Goal: Information Seeking & Learning: Learn about a topic

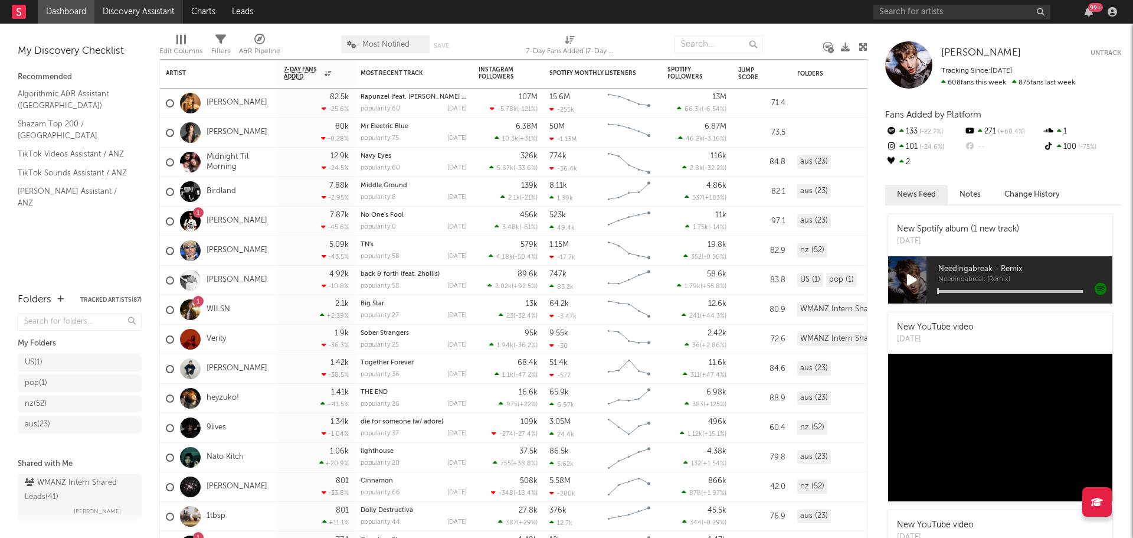
click at [156, 12] on link "Discovery Assistant" at bounding box center [138, 12] width 89 height 24
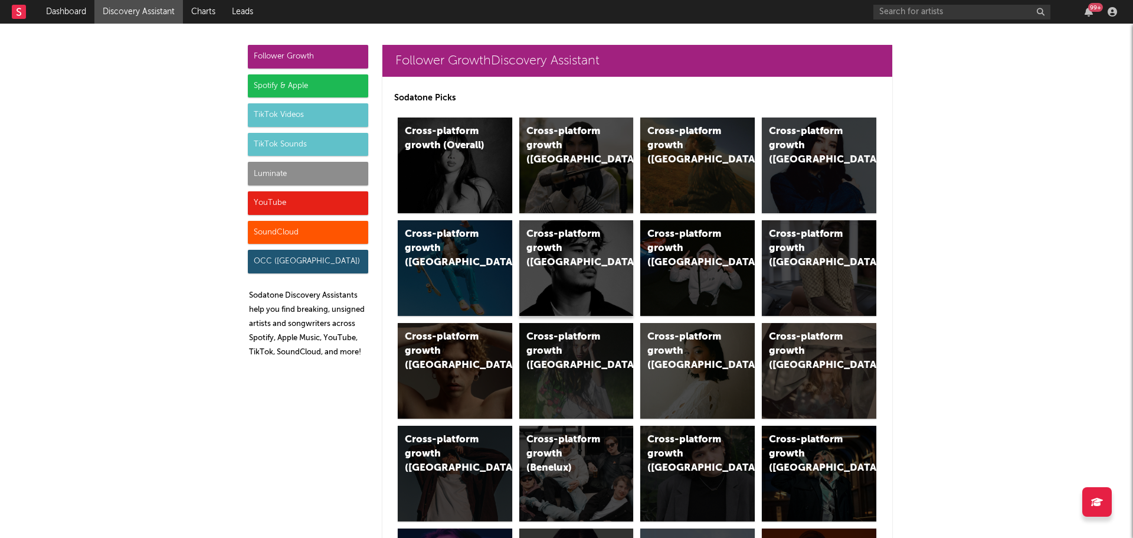
click at [539, 248] on div "Cross-platform growth ([GEOGRAPHIC_DATA])" at bounding box center [567, 248] width 80 height 42
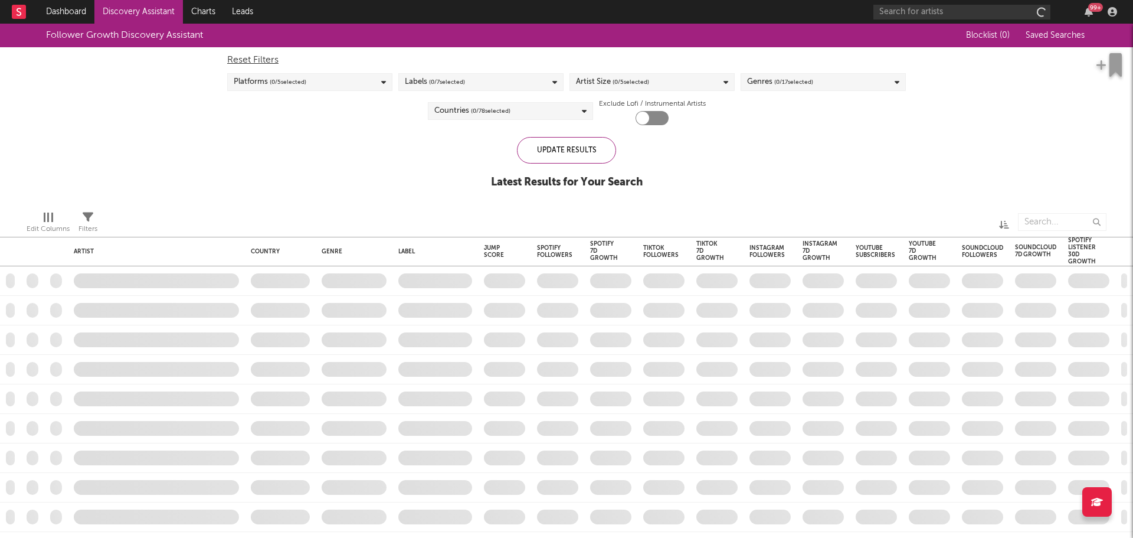
checkbox input "true"
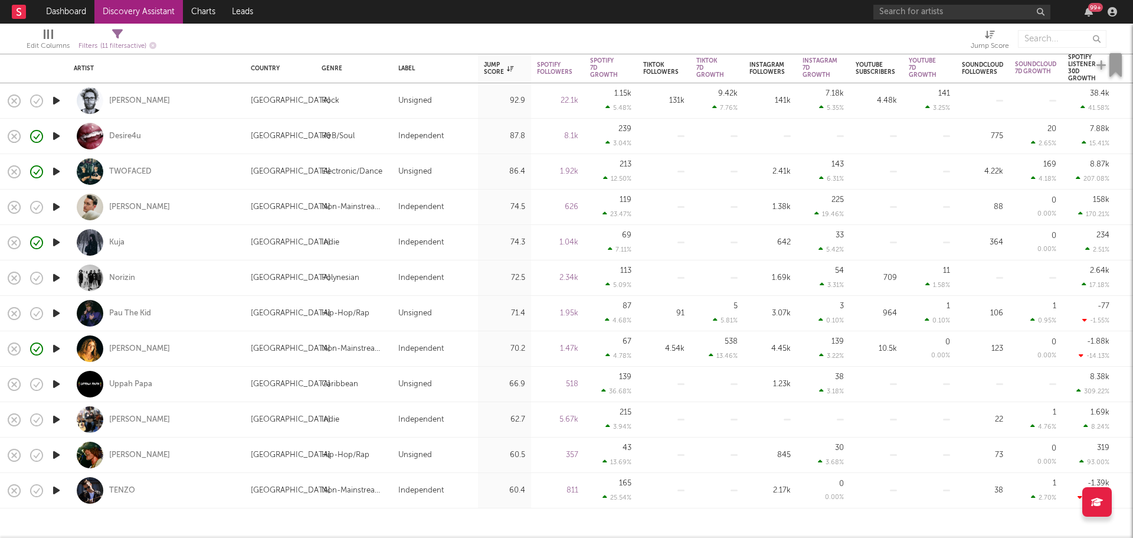
click at [55, 279] on icon "button" at bounding box center [56, 277] width 12 height 15
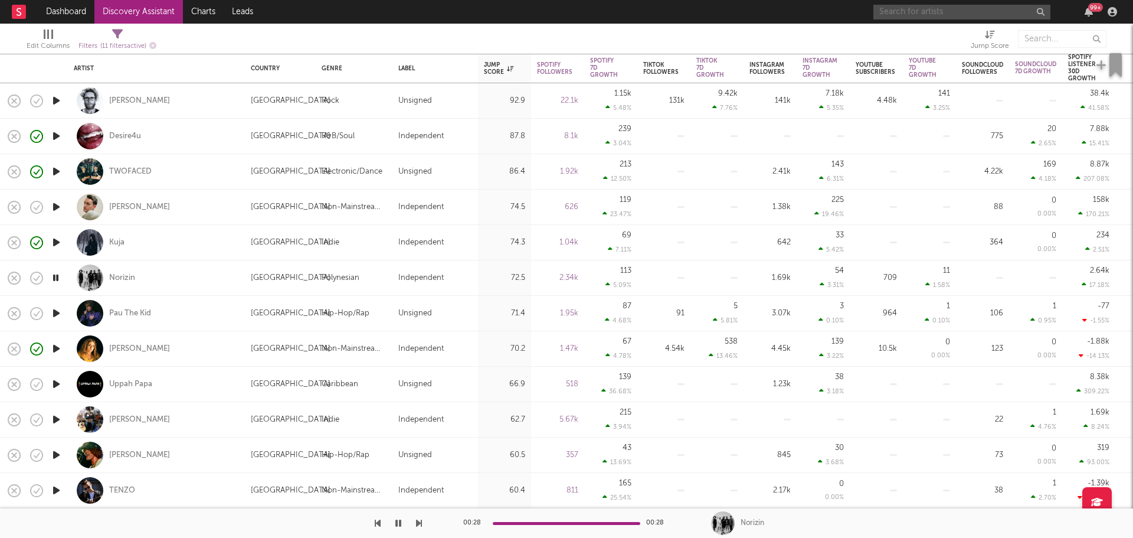
click at [937, 11] on input "text" at bounding box center [962, 12] width 177 height 15
type input "coast arcade"
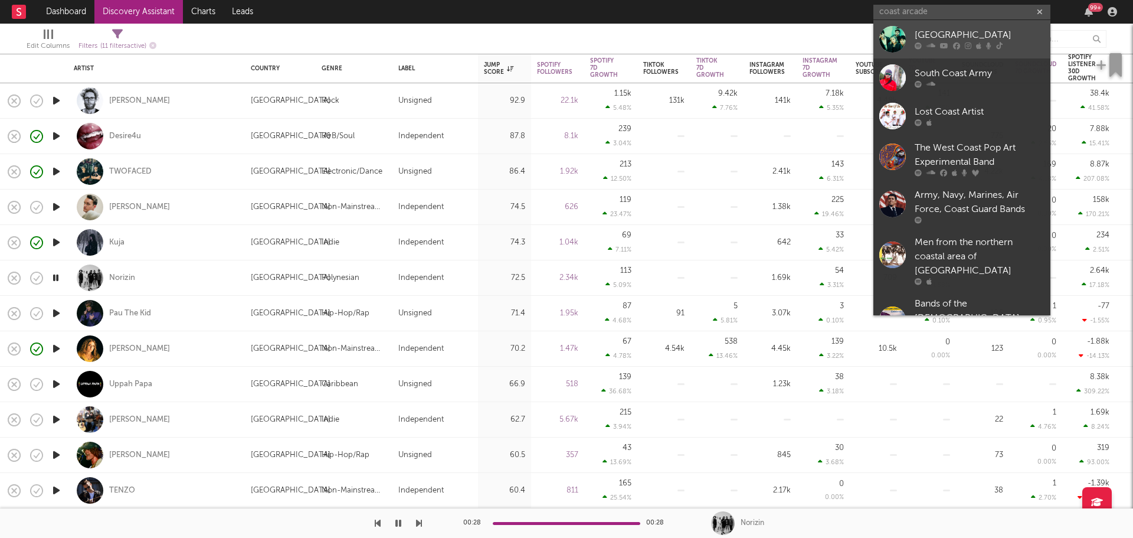
click at [949, 38] on div "Coast Arcade" at bounding box center [980, 35] width 130 height 14
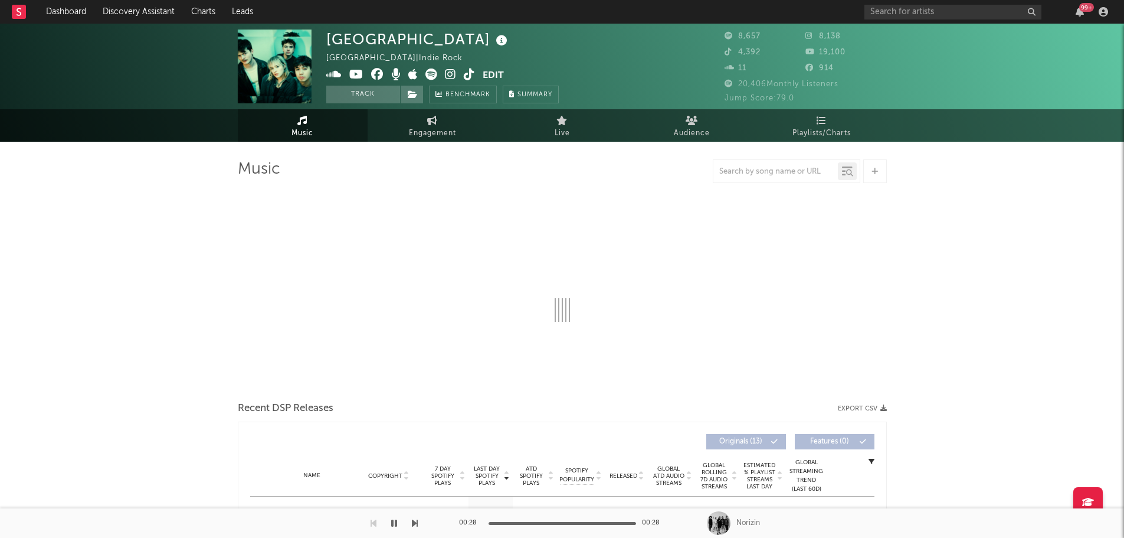
select select "6m"
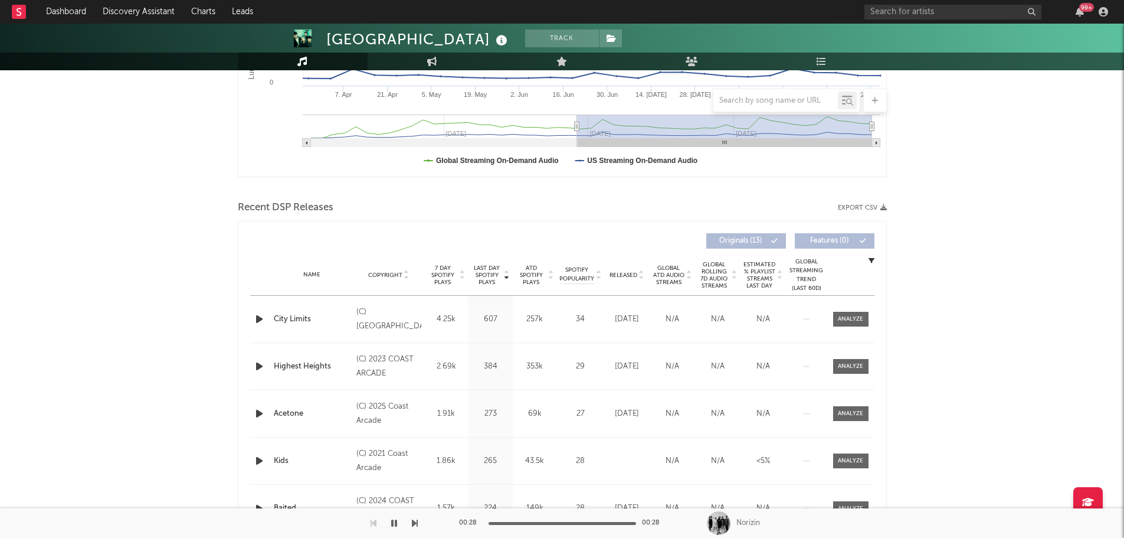
scroll to position [295, 0]
click at [256, 315] on icon "button" at bounding box center [259, 317] width 12 height 15
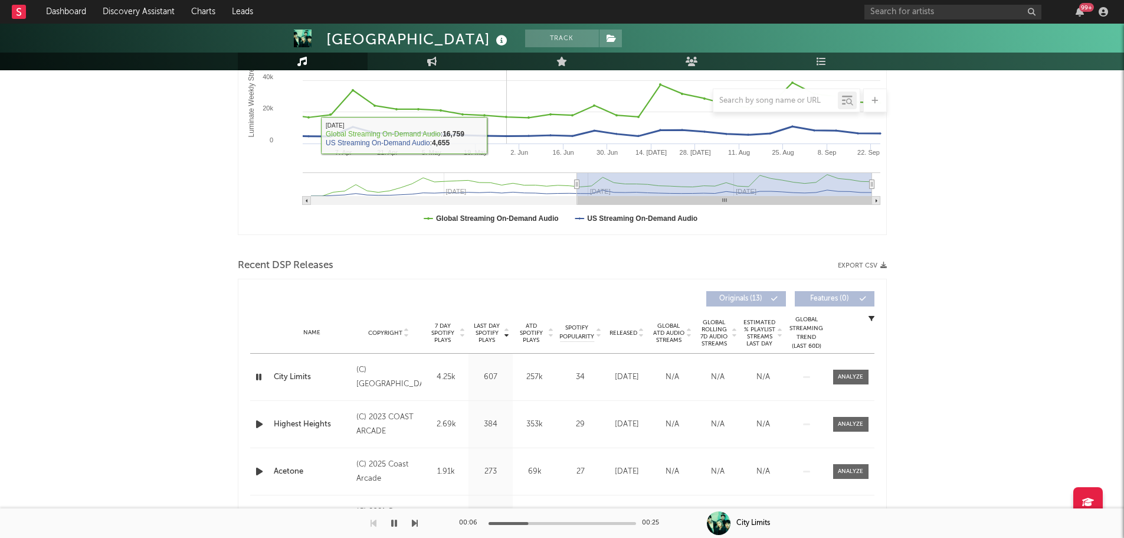
scroll to position [0, 0]
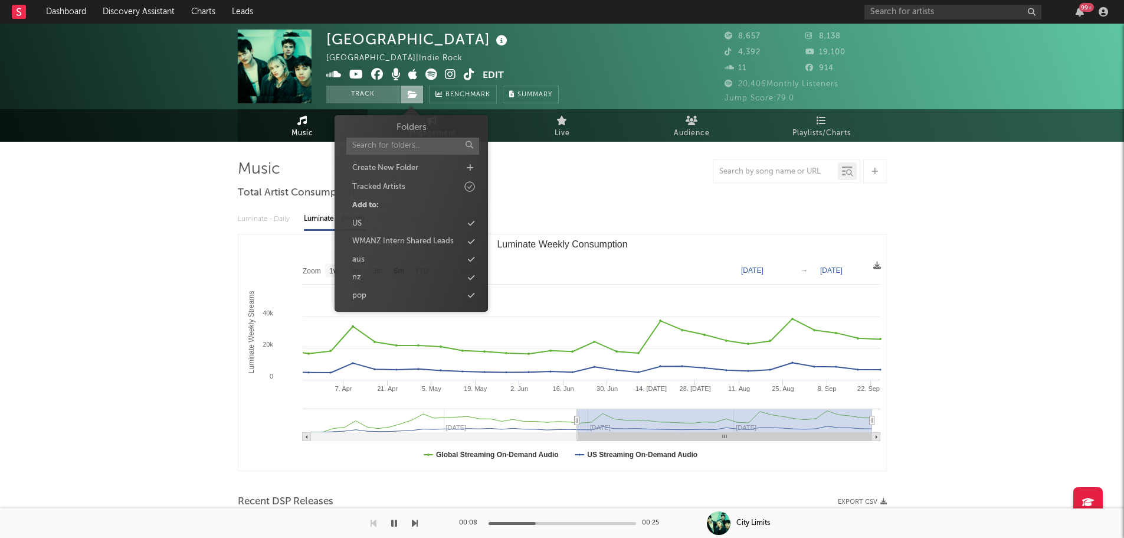
click at [414, 94] on icon at bounding box center [413, 94] width 10 height 8
click at [379, 274] on div "nz" at bounding box center [412, 277] width 136 height 15
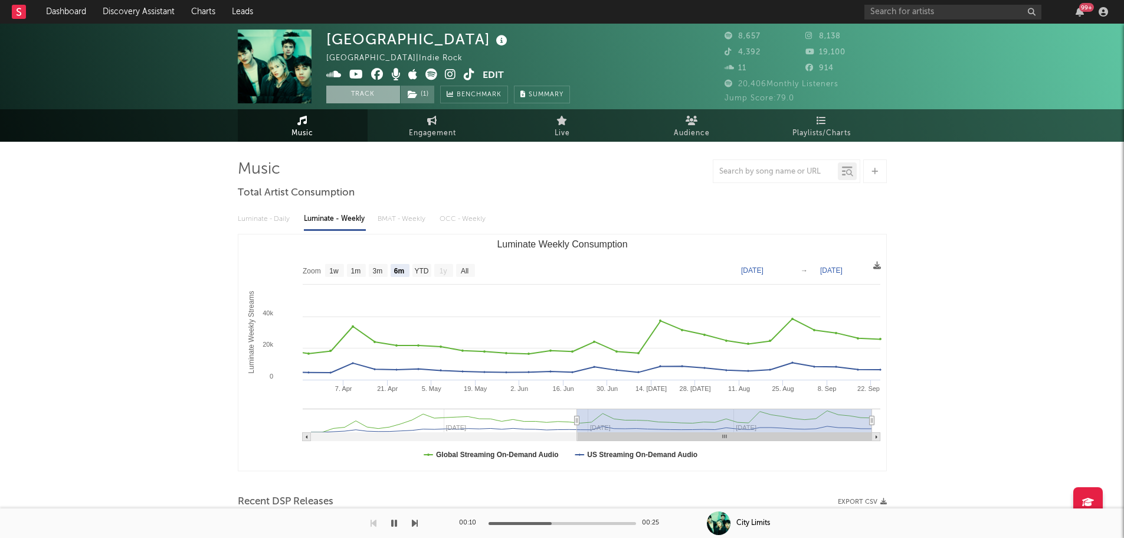
click at [351, 97] on button "Track" at bounding box center [363, 95] width 74 height 18
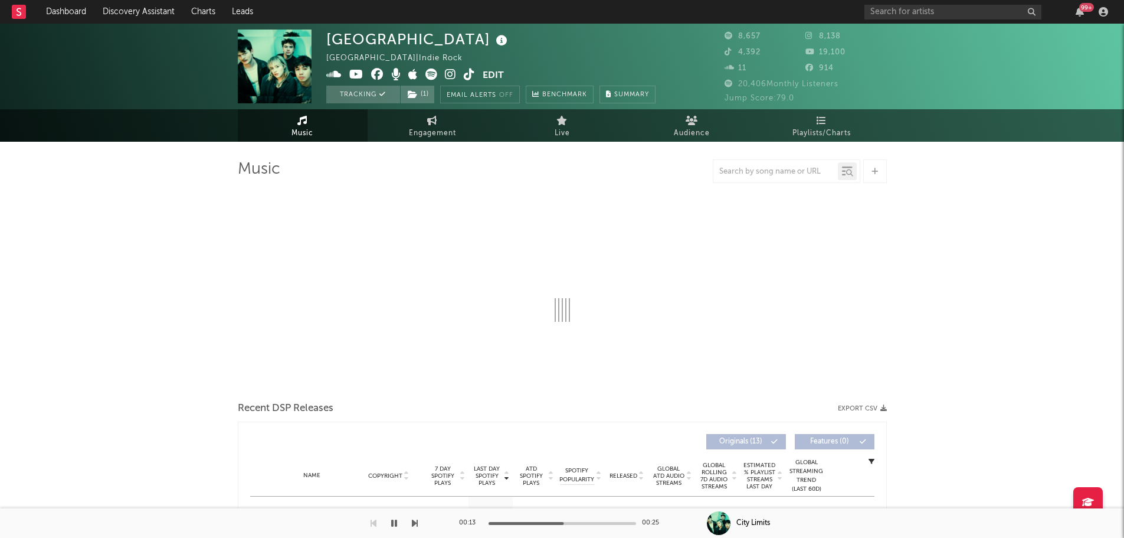
select select "6m"
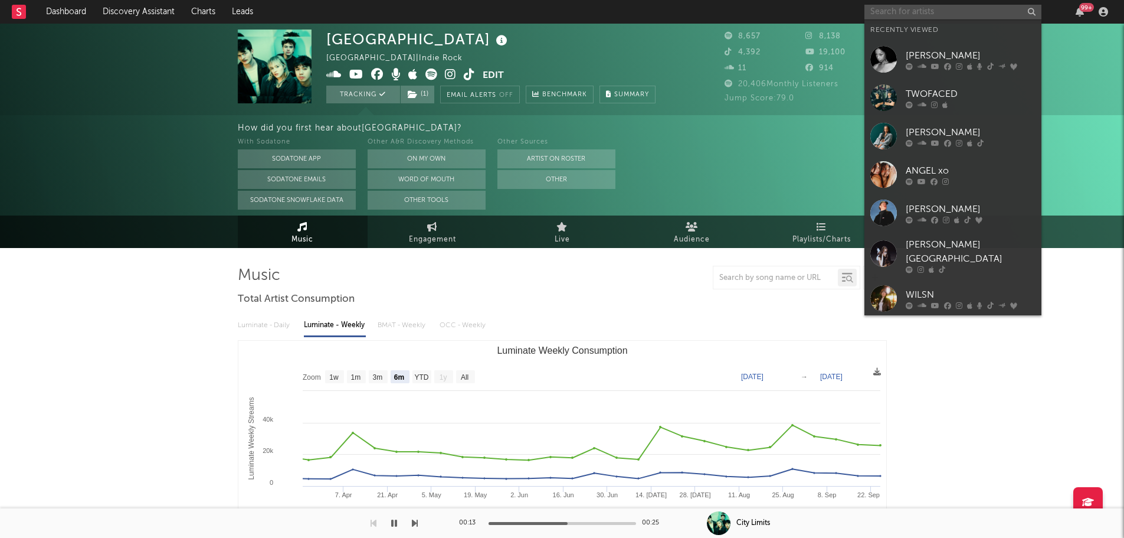
click at [949, 9] on input "text" at bounding box center [953, 12] width 177 height 15
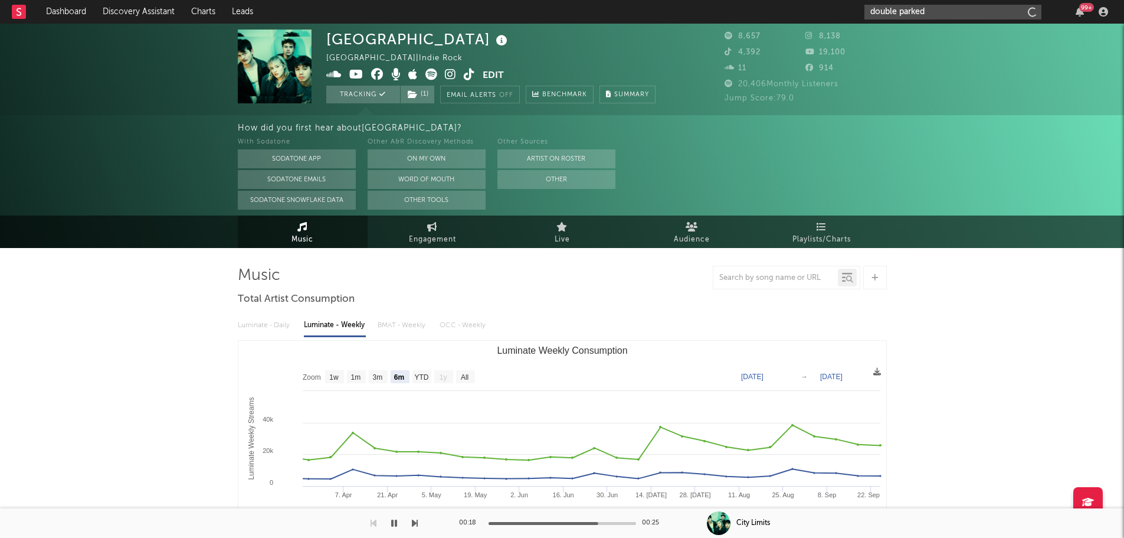
type input "double parked"
click at [946, 13] on input "double parked" at bounding box center [953, 12] width 177 height 15
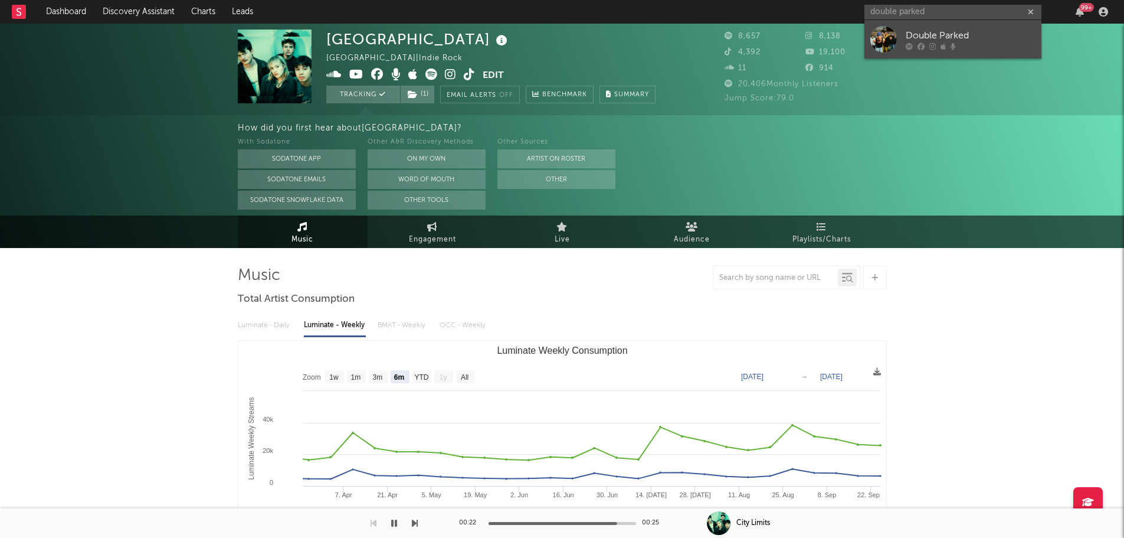
click at [926, 22] on link "Double Parked" at bounding box center [953, 39] width 177 height 38
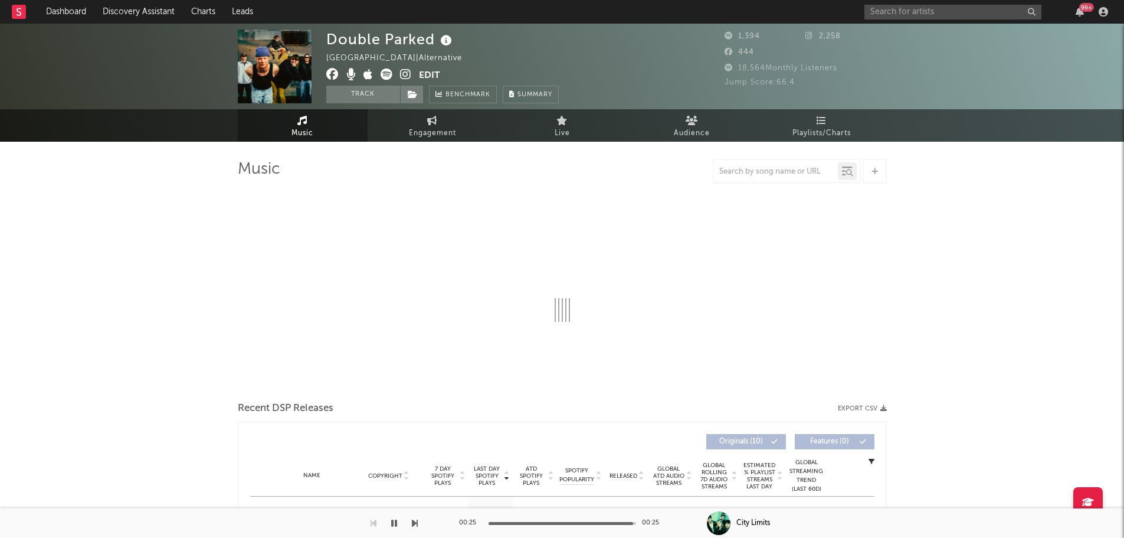
select select "1w"
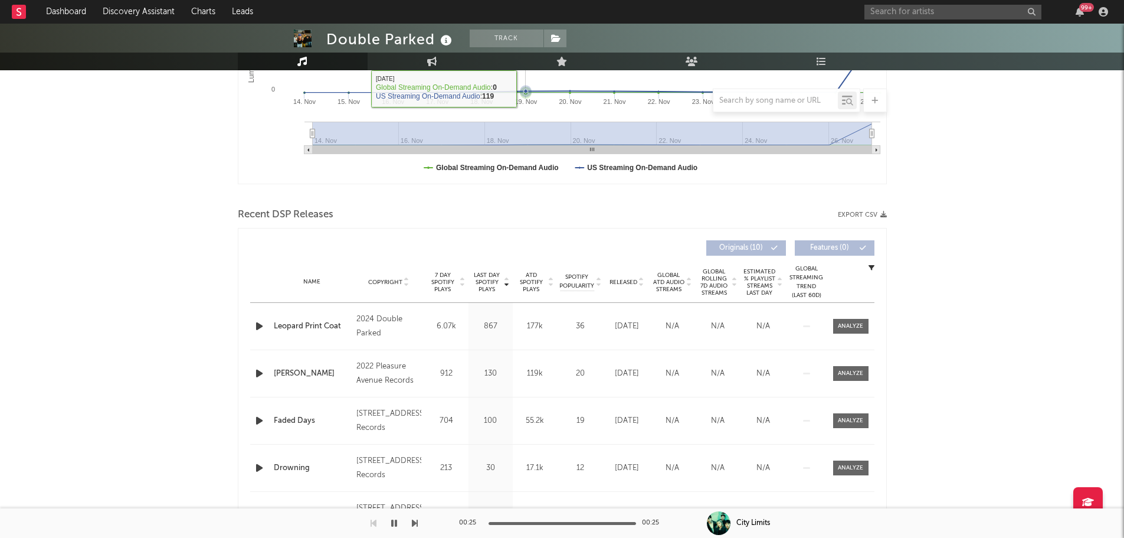
scroll to position [295, 0]
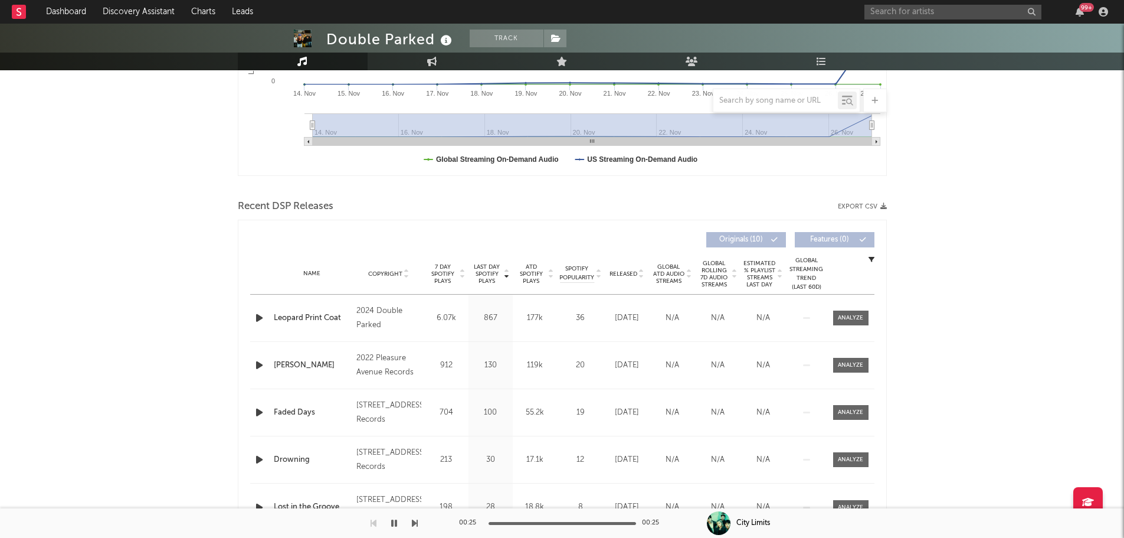
click at [256, 321] on icon "button" at bounding box center [259, 317] width 12 height 15
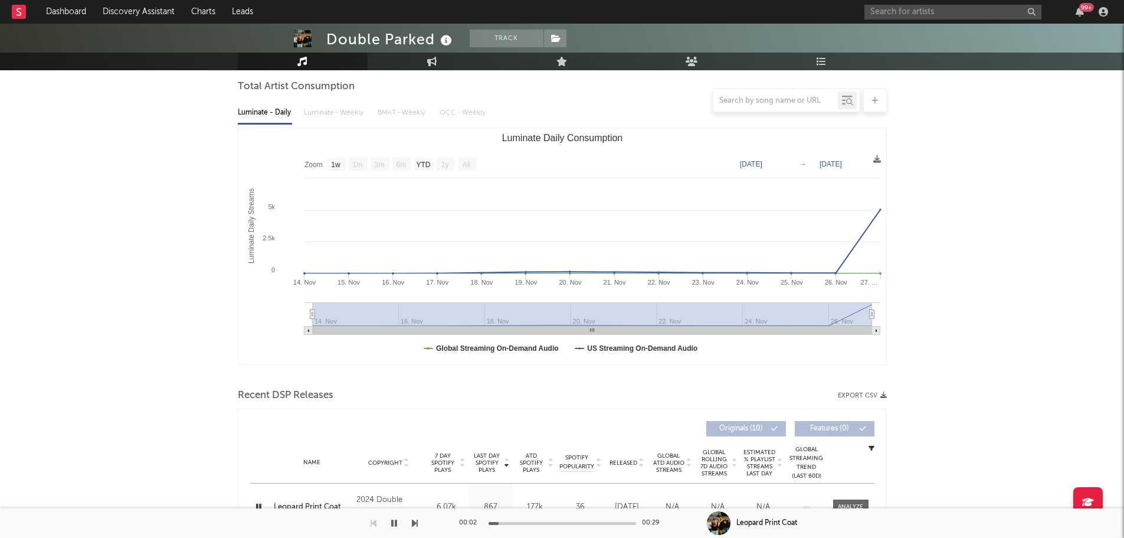
scroll to position [0, 0]
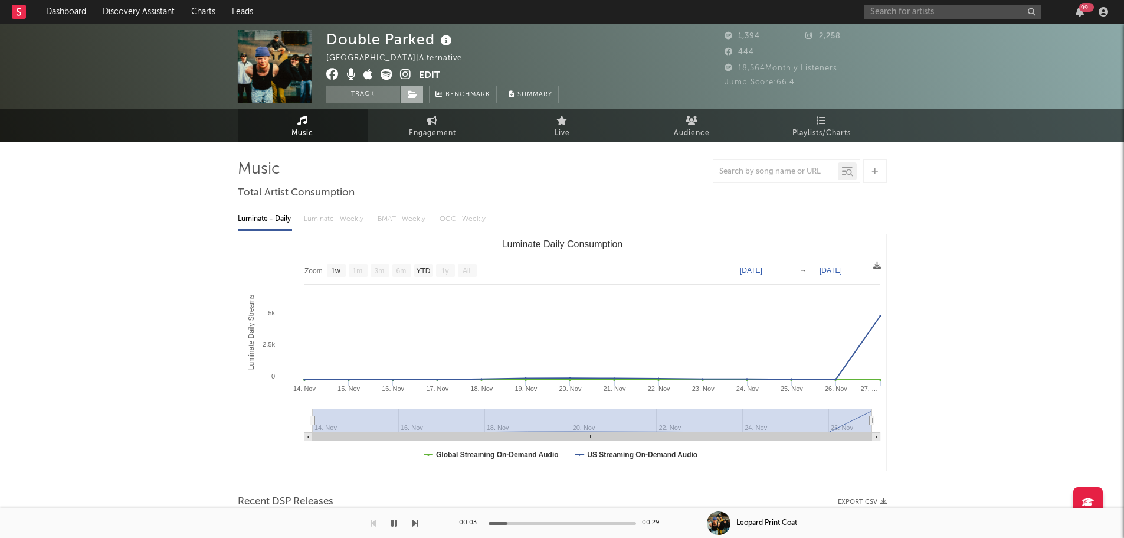
click at [408, 90] on icon at bounding box center [413, 94] width 10 height 8
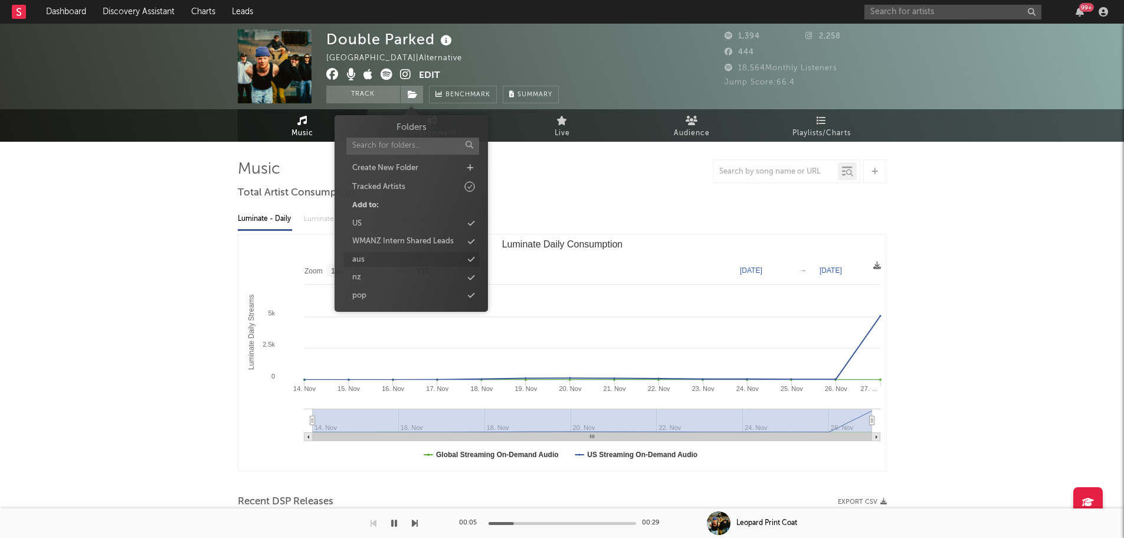
click at [412, 258] on div "aus" at bounding box center [412, 259] width 136 height 15
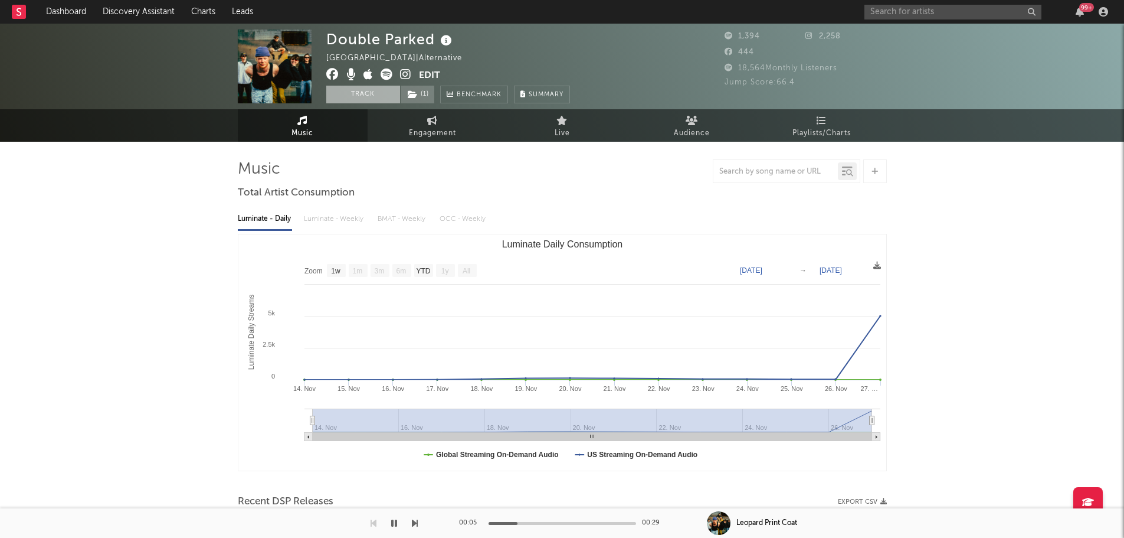
click at [368, 95] on button "Track" at bounding box center [363, 95] width 74 height 18
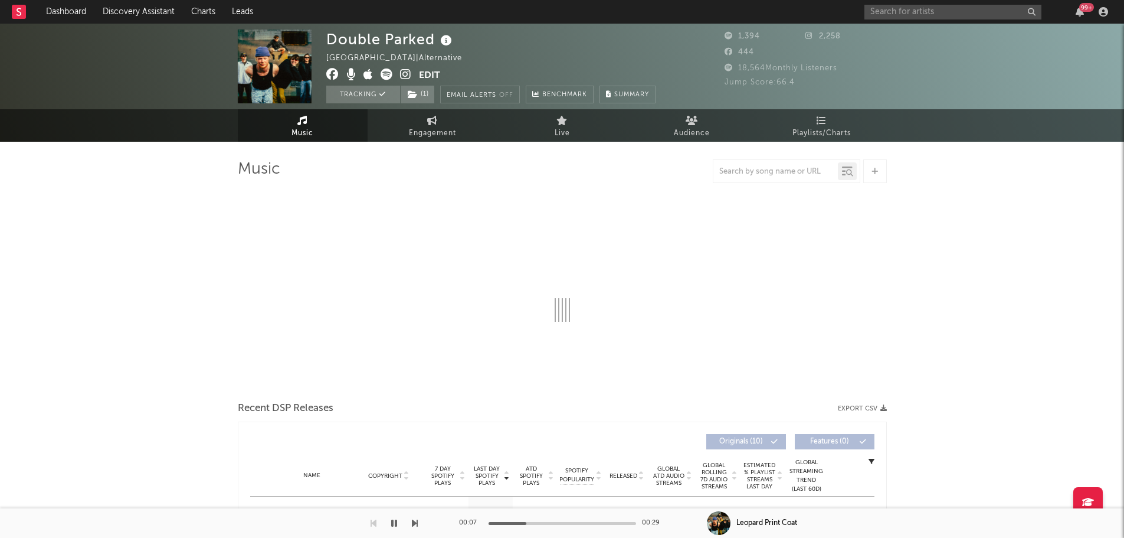
select select "1w"
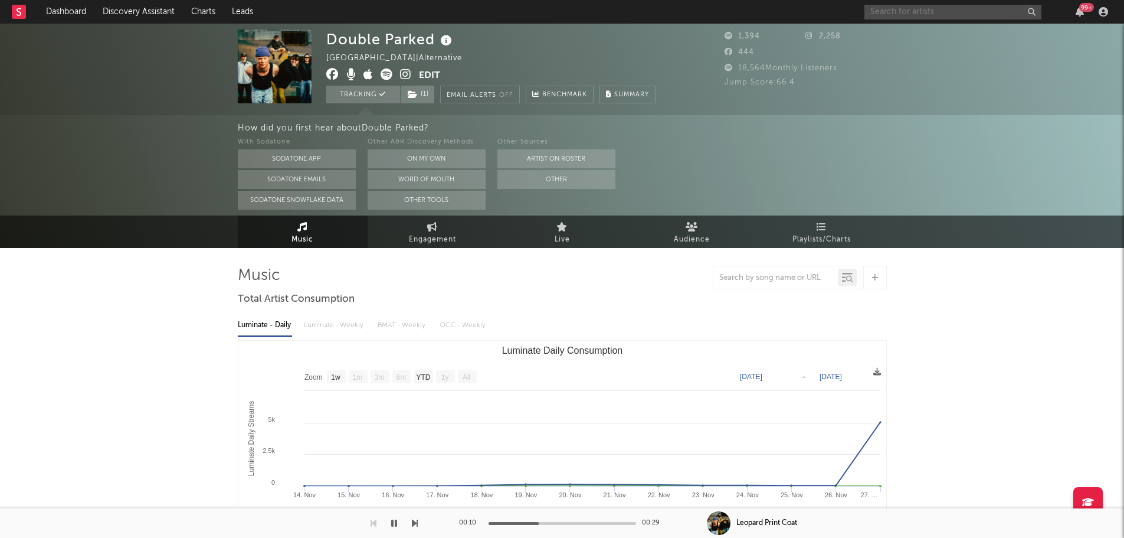
click at [930, 14] on input "text" at bounding box center [953, 12] width 177 height 15
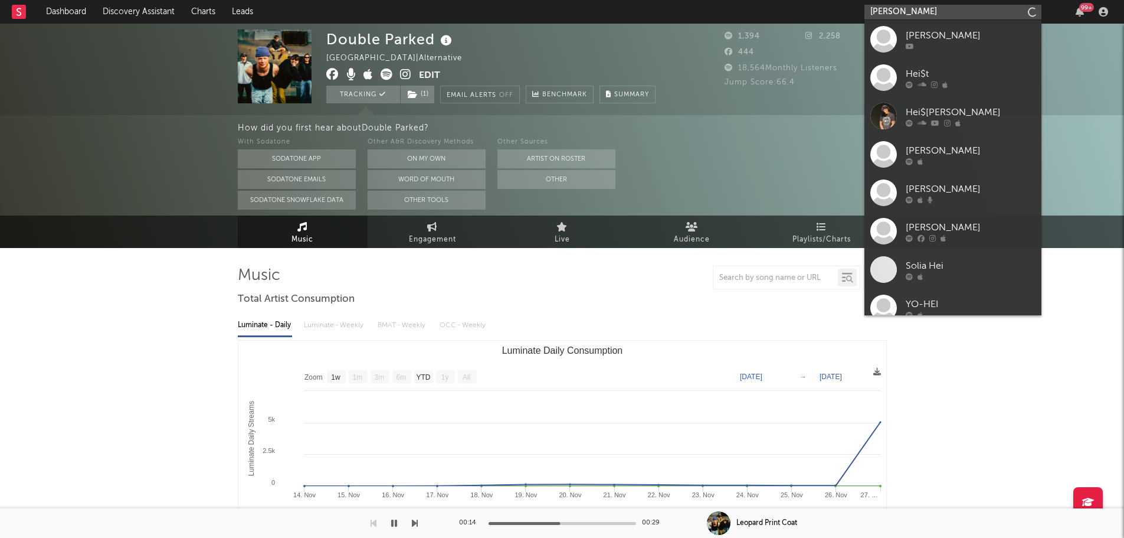
type input "heidi simpson"
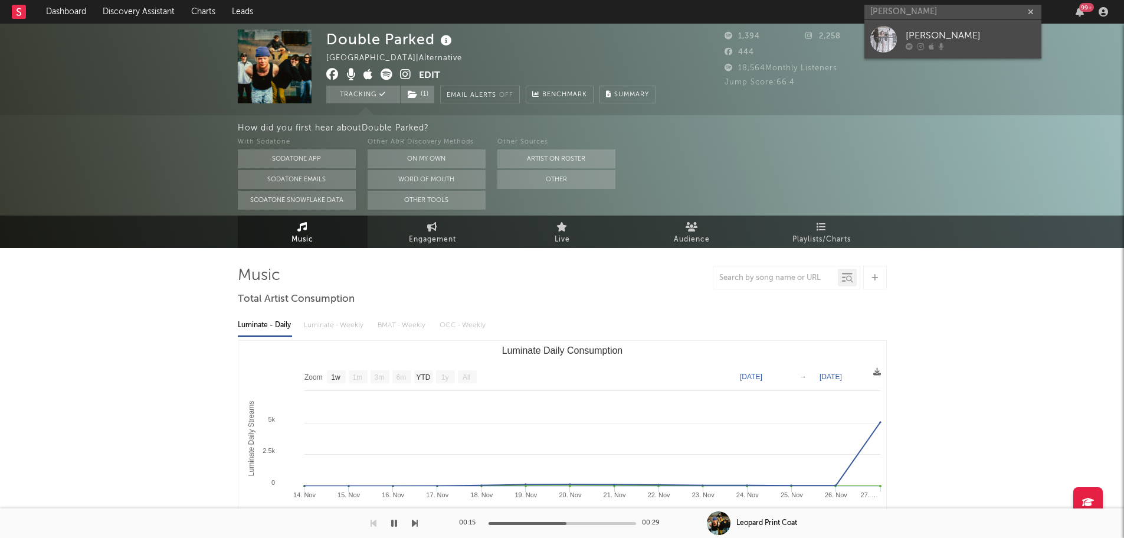
click at [884, 34] on div at bounding box center [884, 39] width 27 height 27
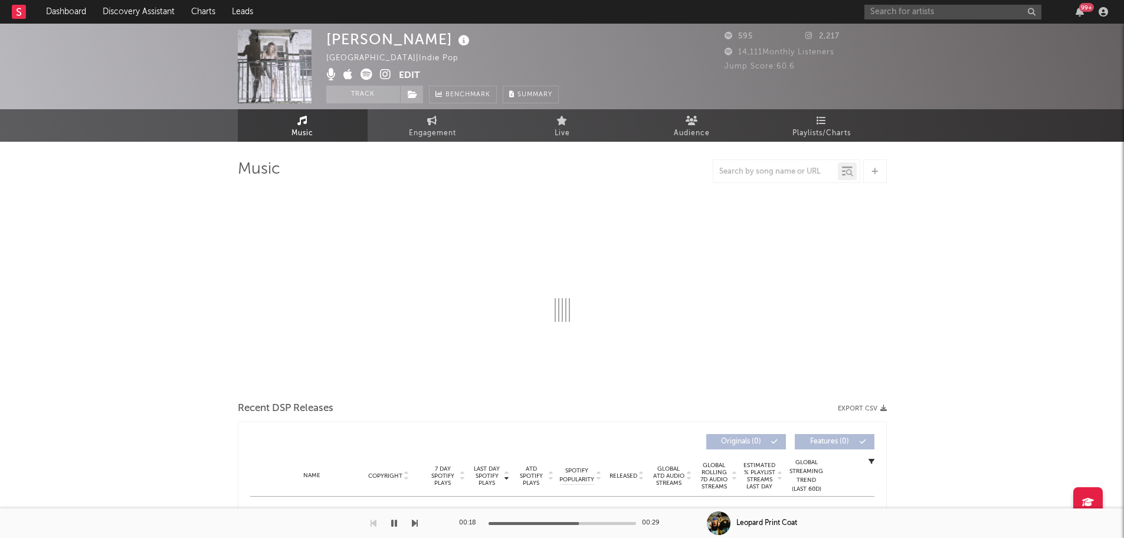
select select "1w"
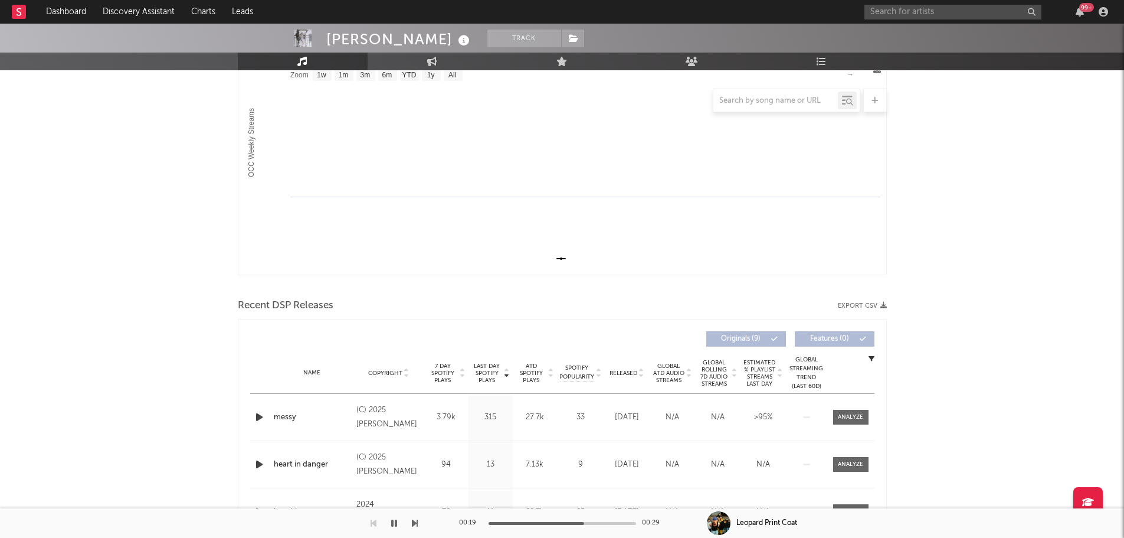
scroll to position [236, 0]
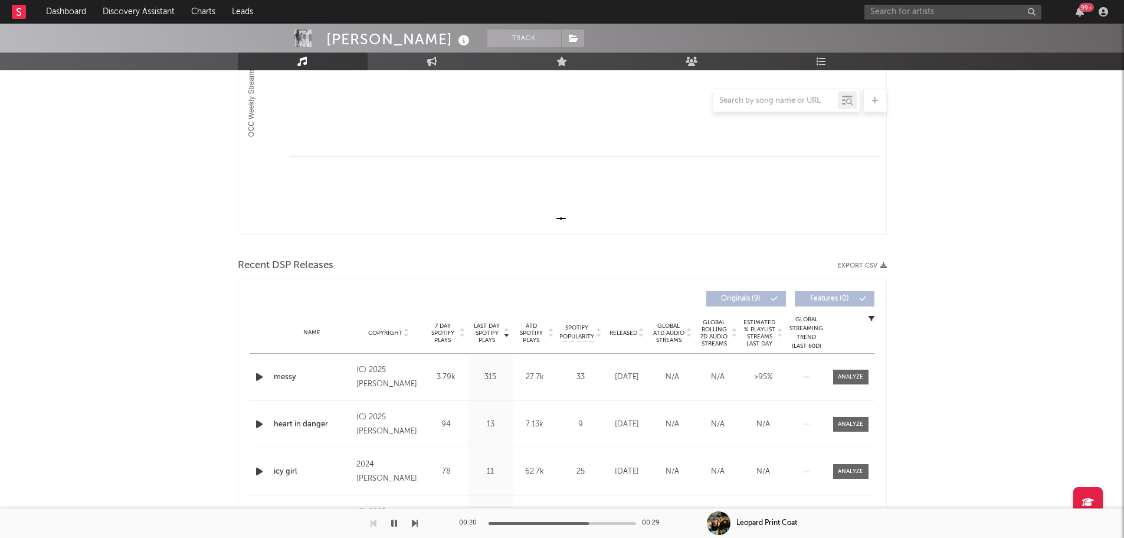
click at [257, 373] on icon "button" at bounding box center [259, 376] width 12 height 15
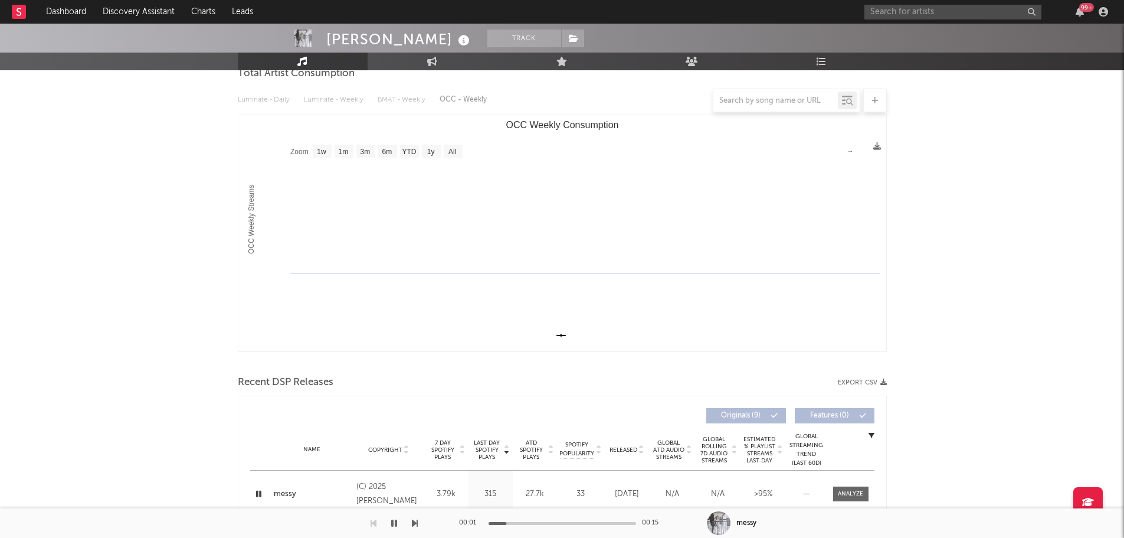
scroll to position [118, 0]
click at [902, 6] on input "text" at bounding box center [953, 12] width 177 height 15
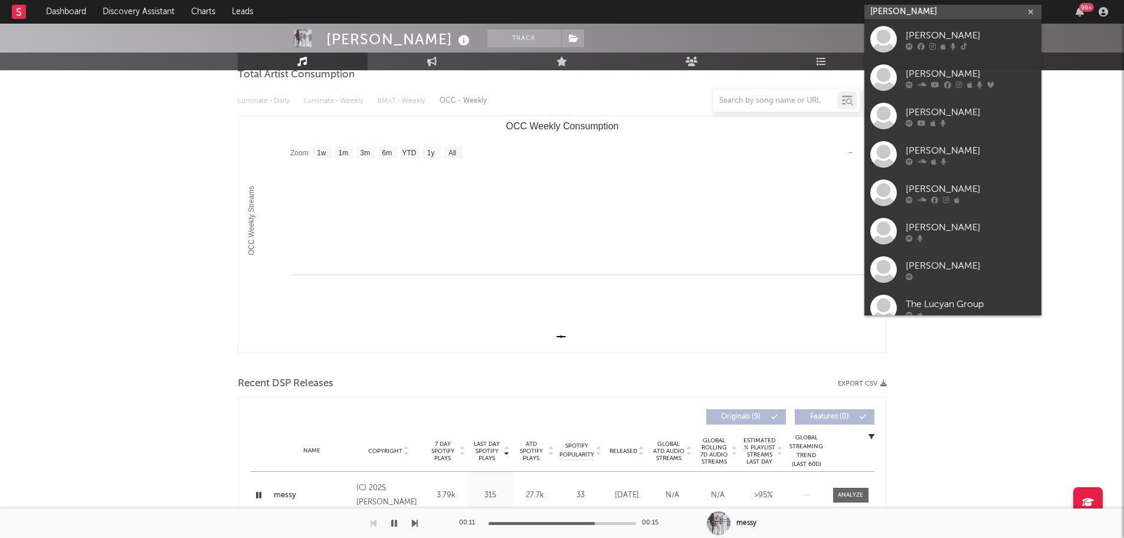
type input "lucy gray"
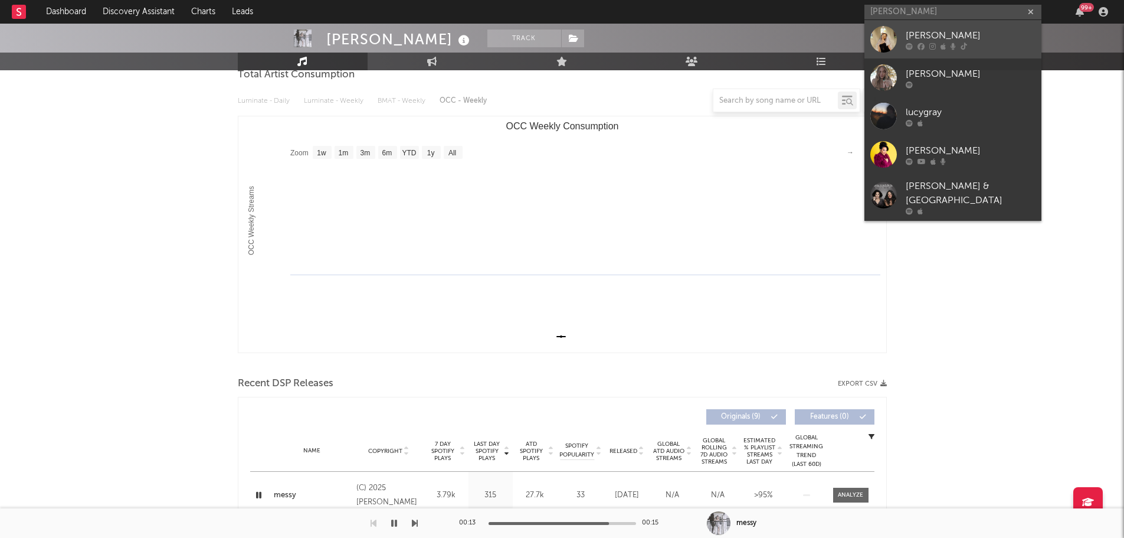
click at [911, 38] on div "Lucy Gray" at bounding box center [971, 35] width 130 height 14
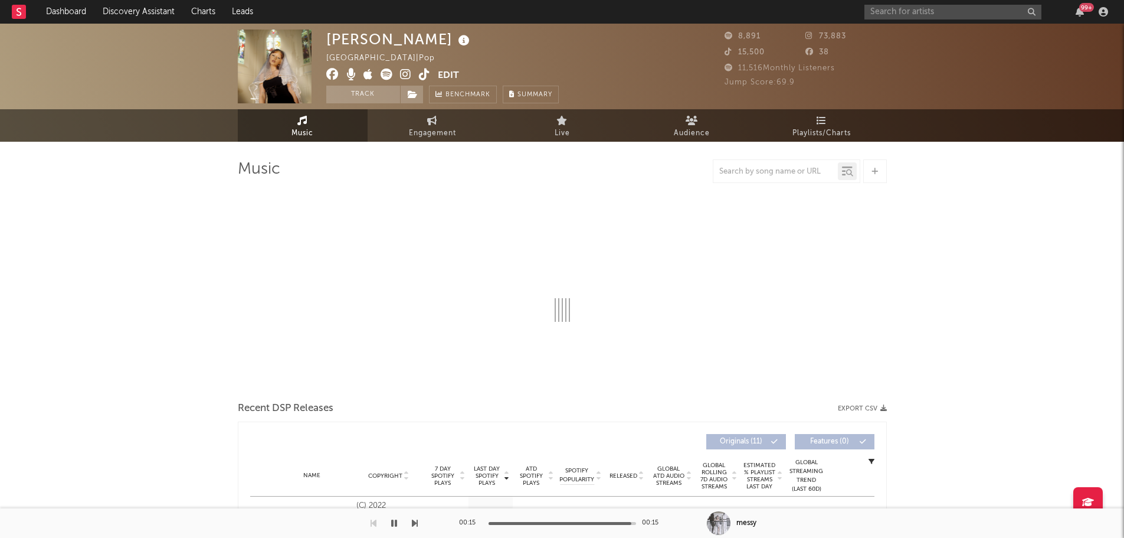
select select "6m"
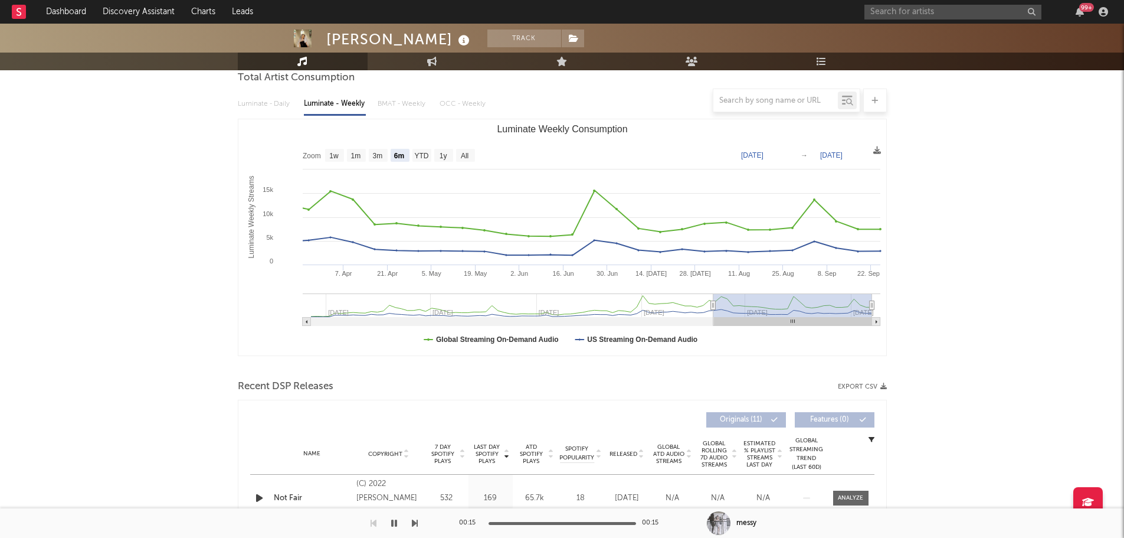
scroll to position [354, 0]
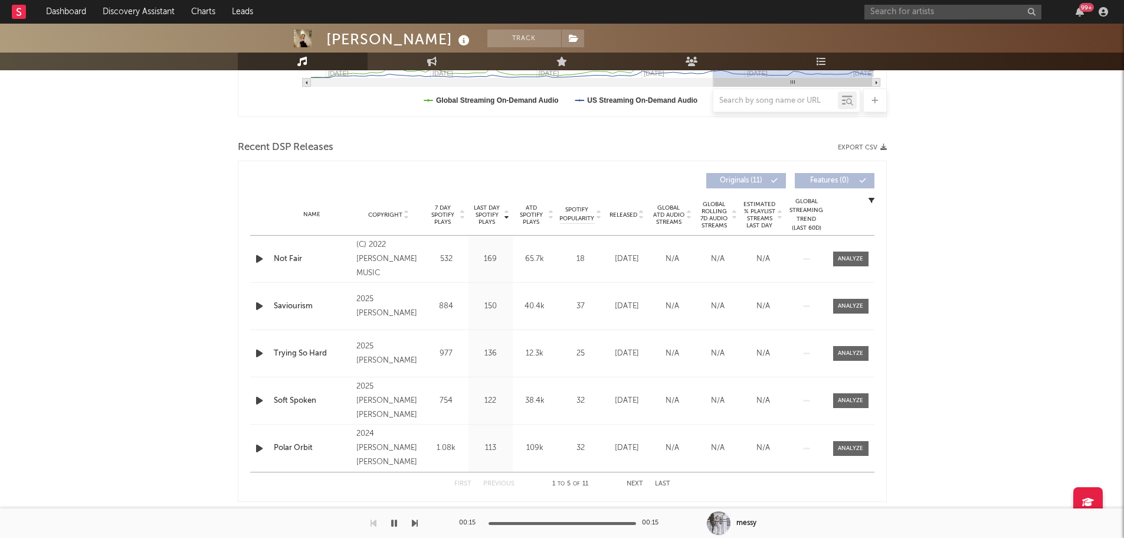
click at [257, 305] on icon "button" at bounding box center [259, 306] width 12 height 15
click at [259, 348] on icon "button" at bounding box center [259, 353] width 12 height 15
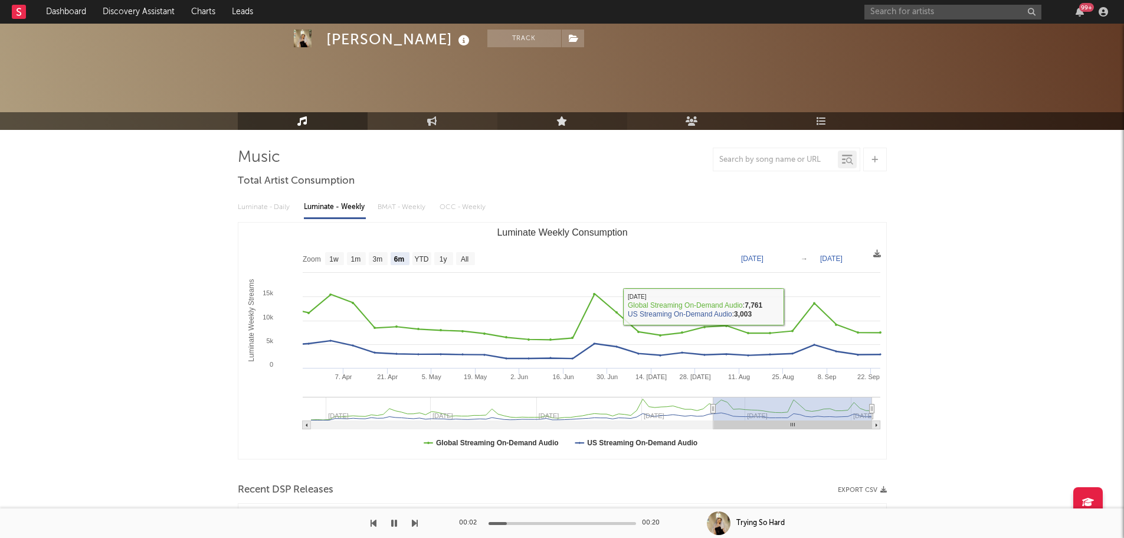
scroll to position [0, 0]
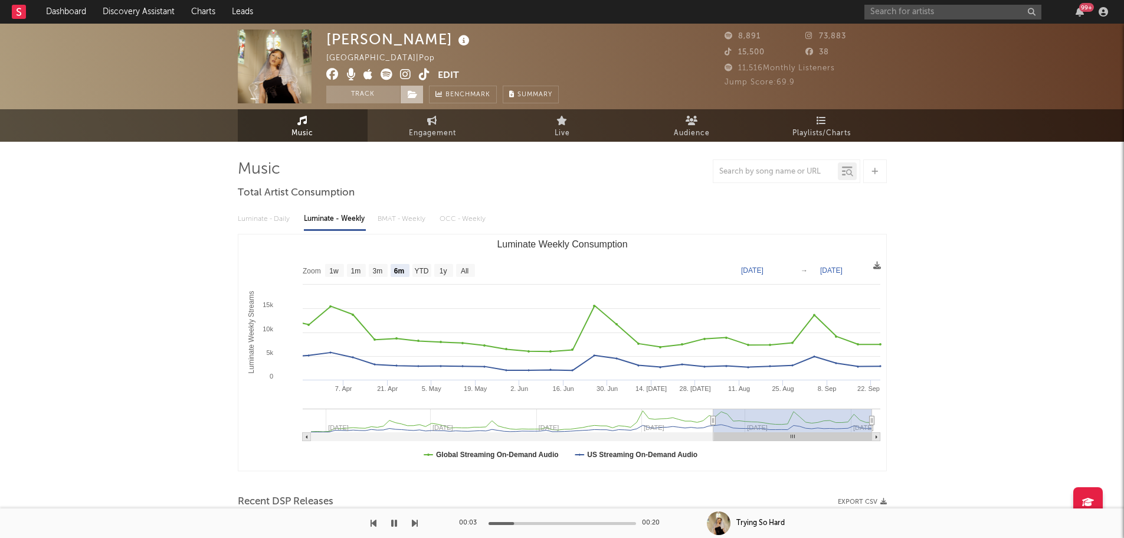
click at [415, 100] on span at bounding box center [412, 95] width 24 height 18
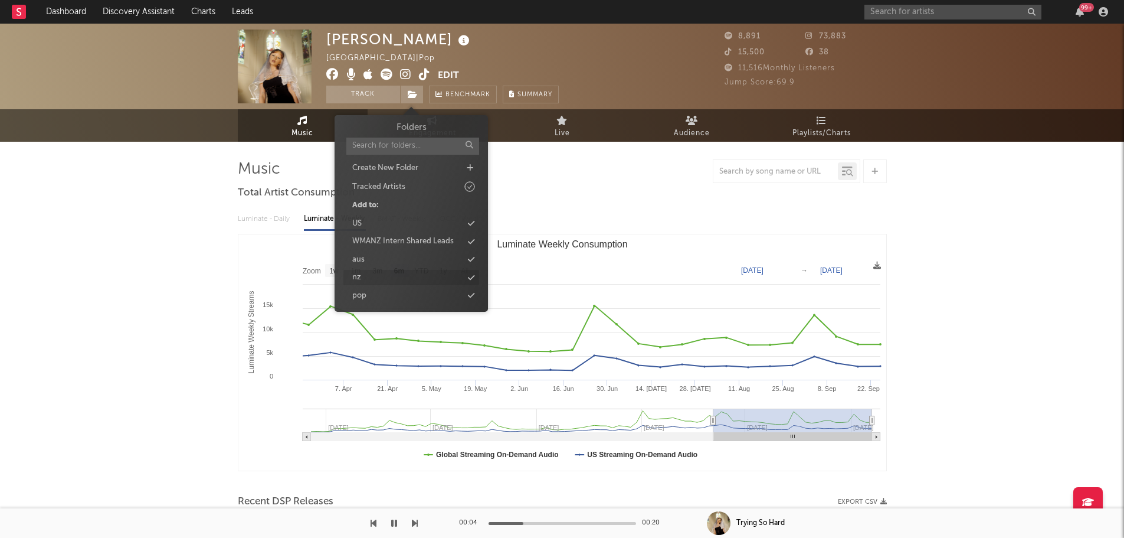
click at [388, 282] on div "nz" at bounding box center [412, 277] width 136 height 15
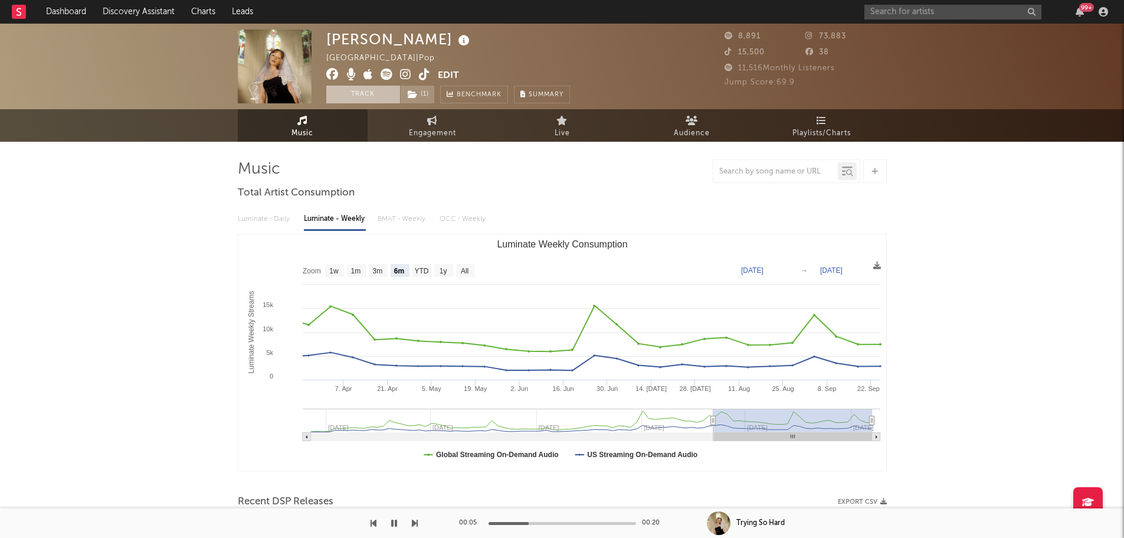
click at [369, 86] on button "Track" at bounding box center [363, 95] width 74 height 18
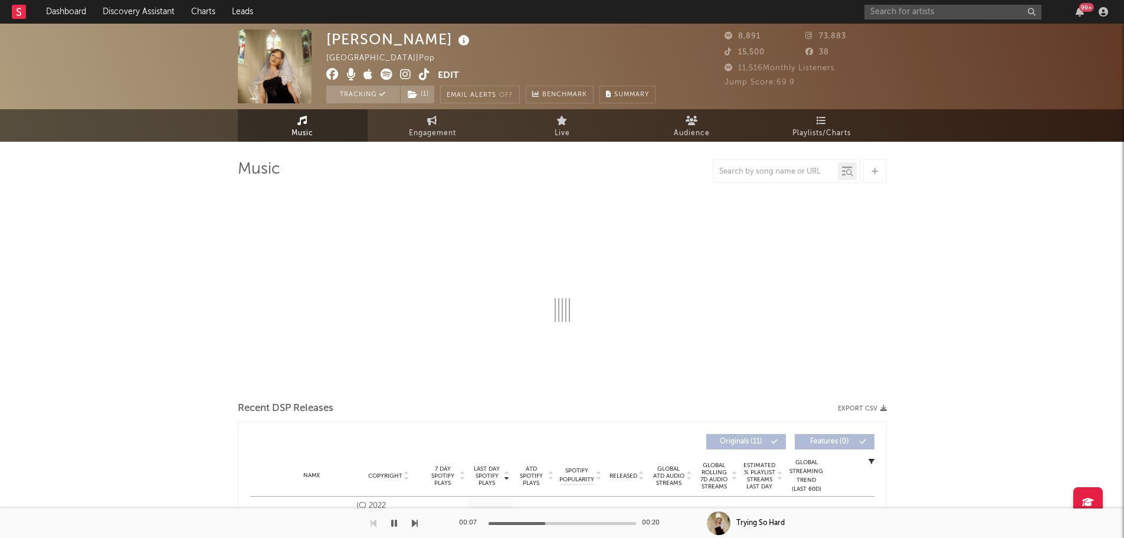
select select "6m"
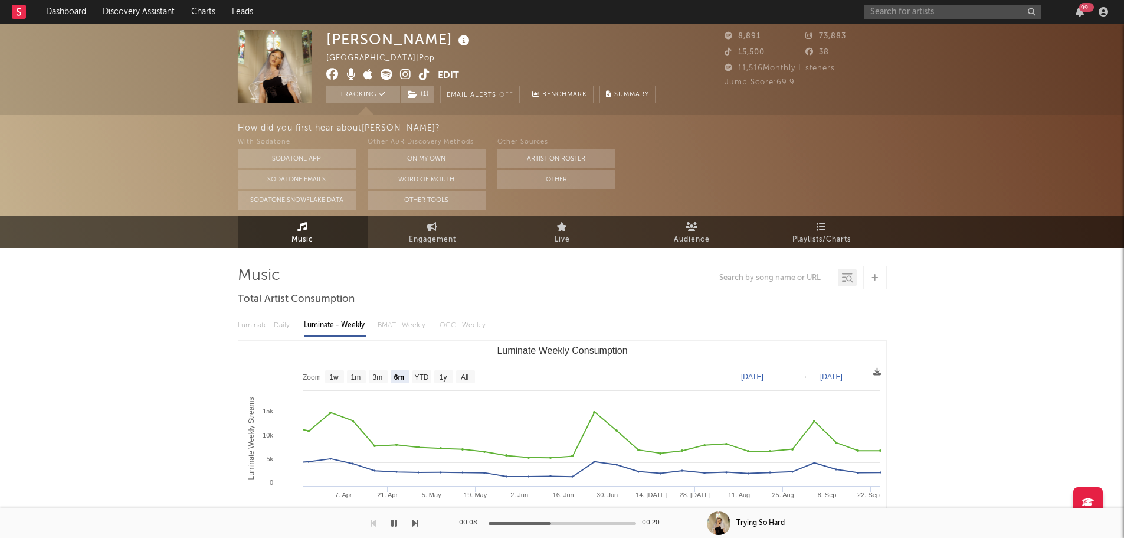
select select "6m"
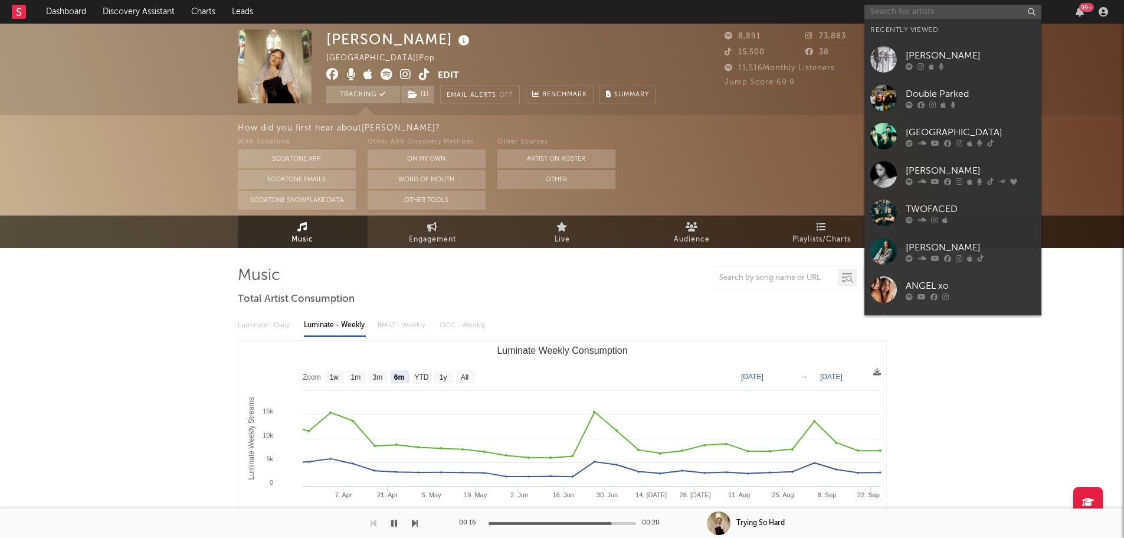
click at [909, 8] on input "text" at bounding box center [953, 12] width 177 height 15
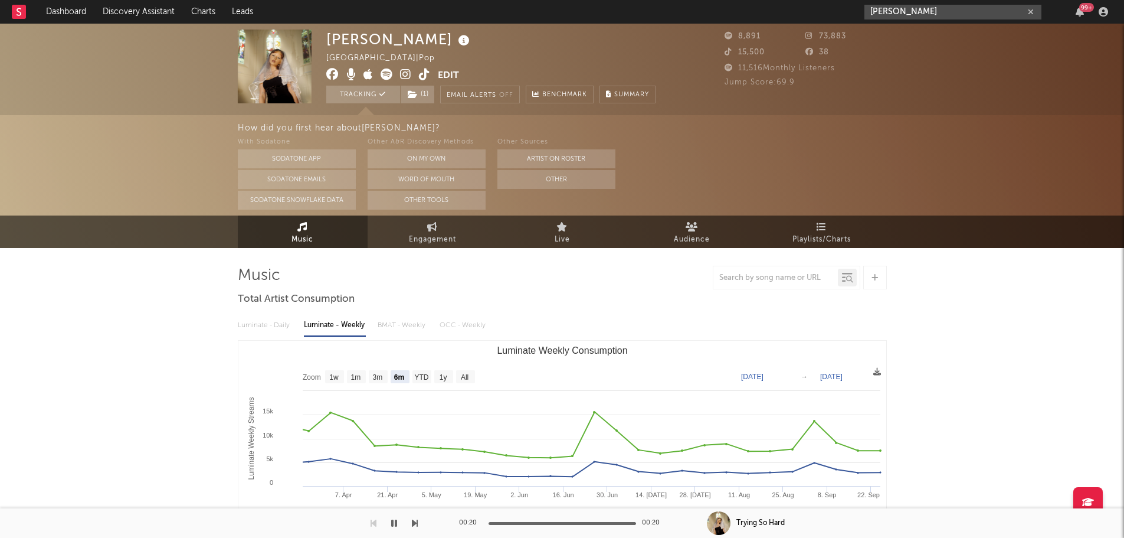
type input "[PERSON_NAME]"
click at [895, 11] on input "[PERSON_NAME]" at bounding box center [953, 12] width 177 height 15
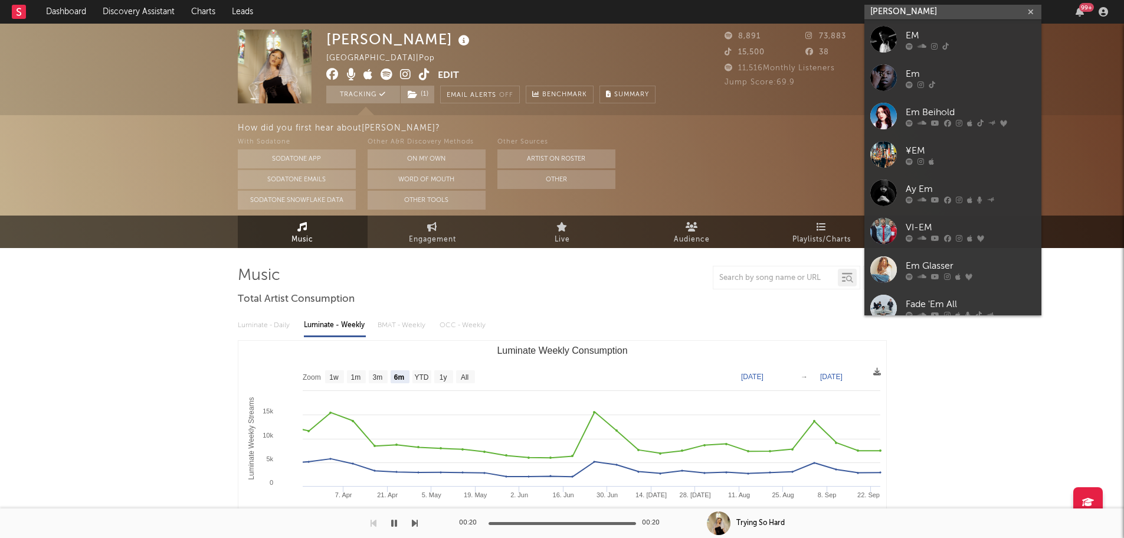
click at [929, 14] on input "[PERSON_NAME]" at bounding box center [953, 12] width 177 height 15
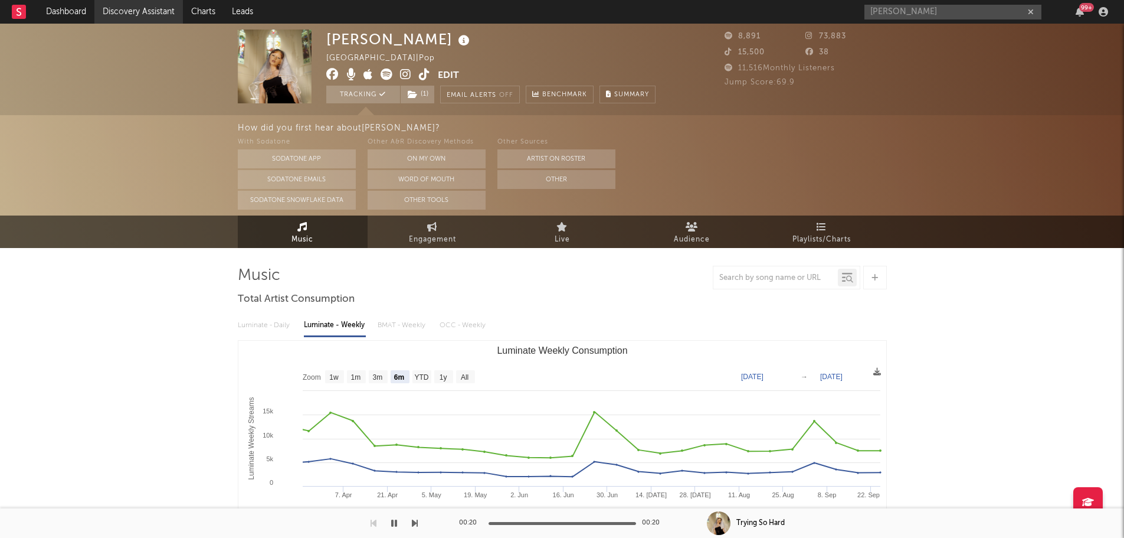
click at [143, 8] on link "Discovery Assistant" at bounding box center [138, 12] width 89 height 24
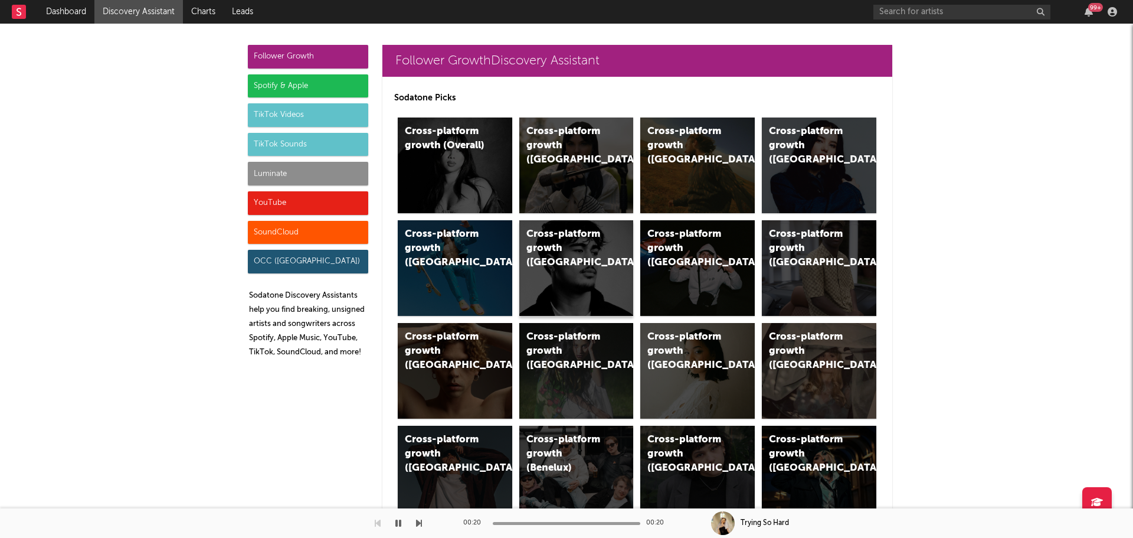
click at [587, 288] on div "Cross-platform growth (New Zealand)" at bounding box center [576, 268] width 115 height 96
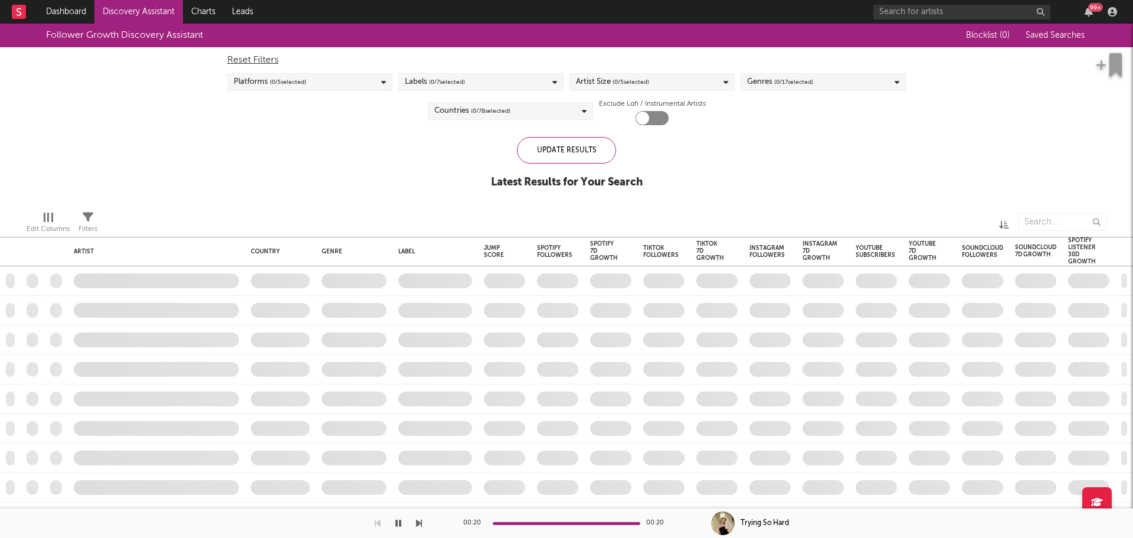
checkbox input "true"
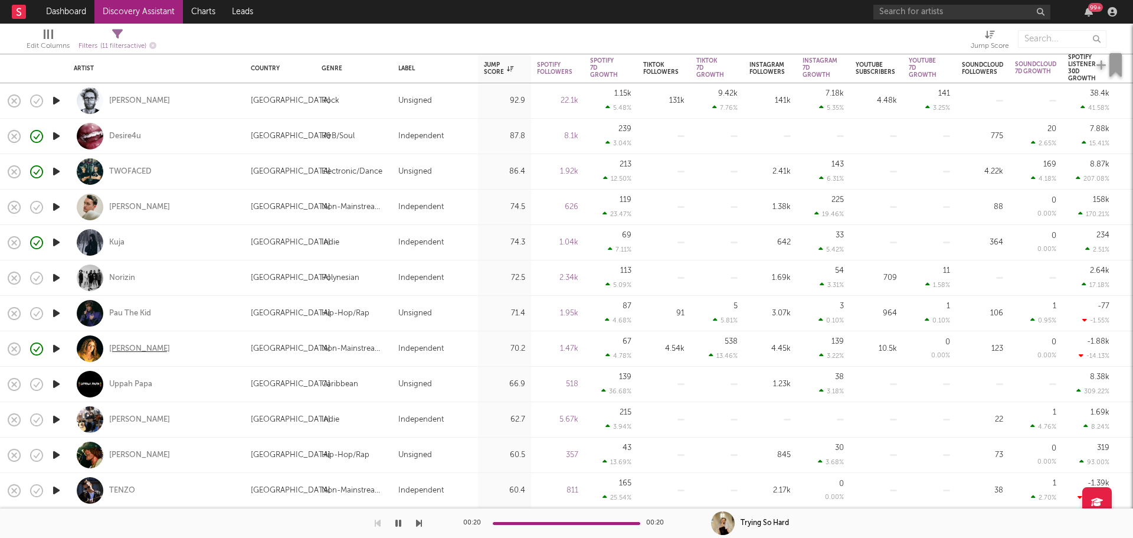
click at [116, 350] on div "[PERSON_NAME]" at bounding box center [139, 349] width 61 height 11
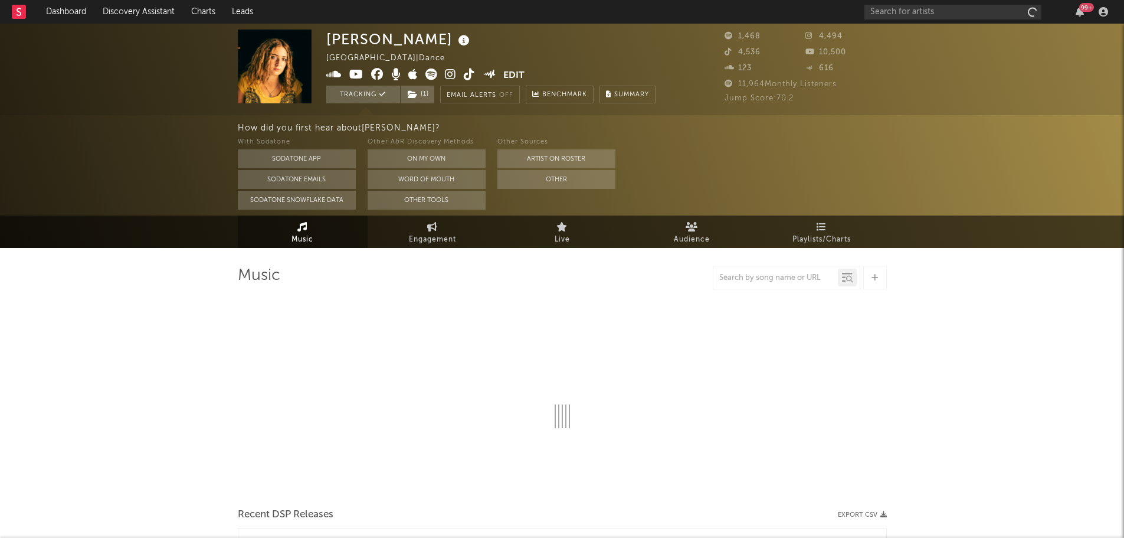
select select "1w"
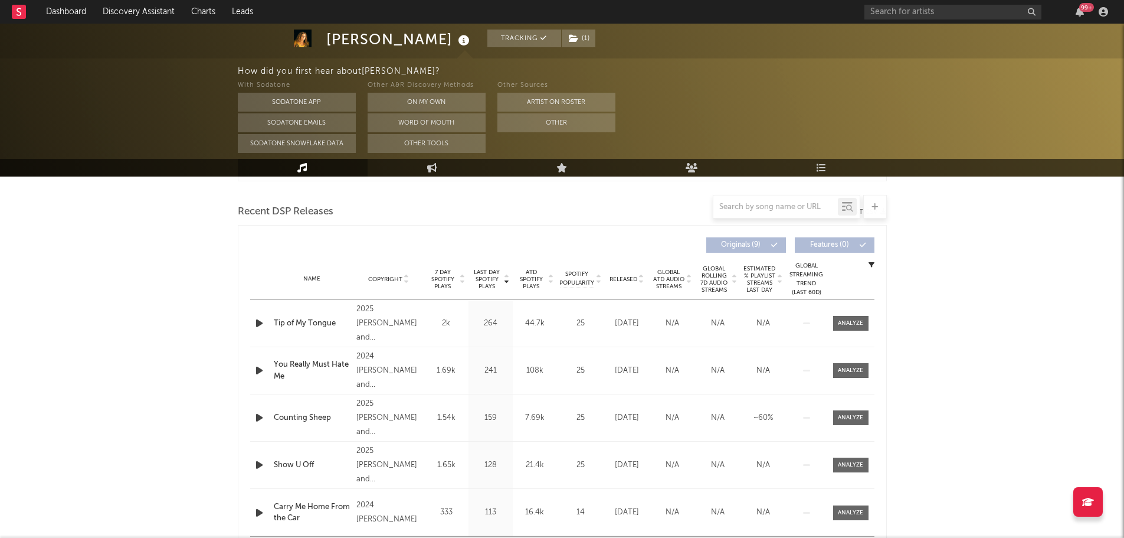
scroll to position [413, 0]
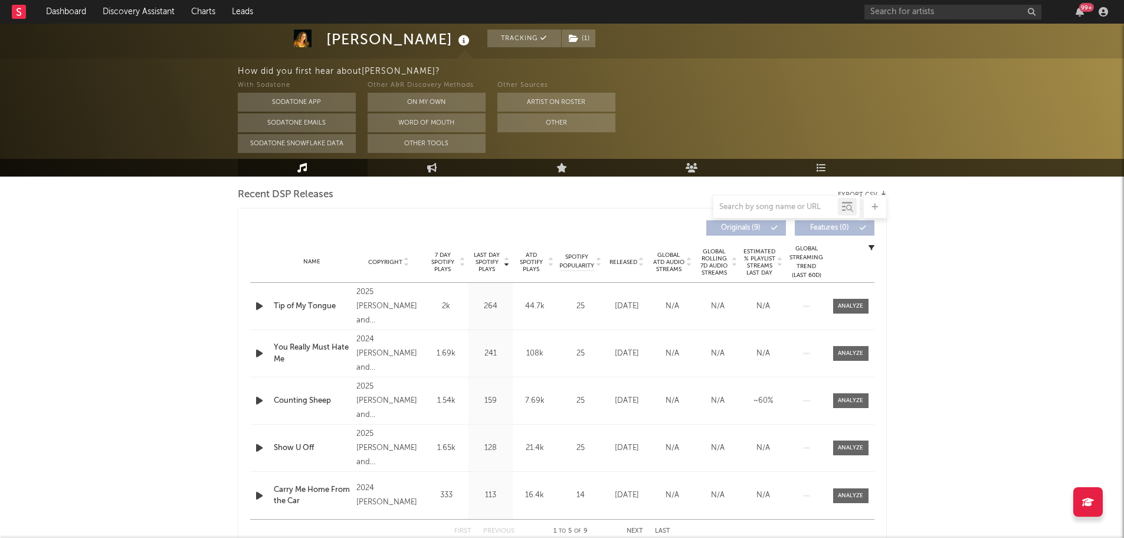
click at [266, 305] on div at bounding box center [260, 306] width 15 height 15
click at [255, 305] on icon "button" at bounding box center [259, 306] width 12 height 15
click at [255, 305] on icon "button" at bounding box center [258, 306] width 11 height 15
